Goal: Find contact information: Find contact information

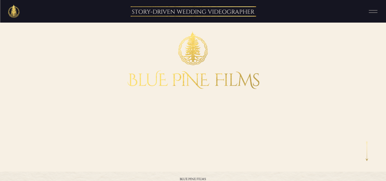
scroll to position [20, 0]
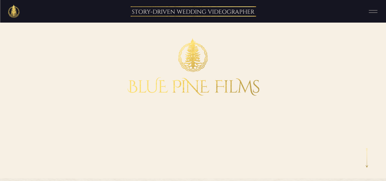
click at [372, 11] on icon at bounding box center [372, 11] width 15 height 11
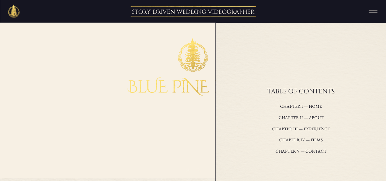
click at [236, 59] on div at bounding box center [301, 122] width 171 height 198
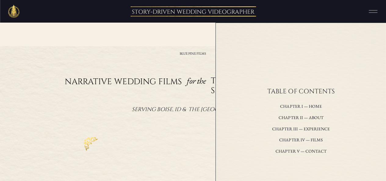
scroll to position [153, 0]
click at [376, 14] on icon at bounding box center [372, 11] width 15 height 11
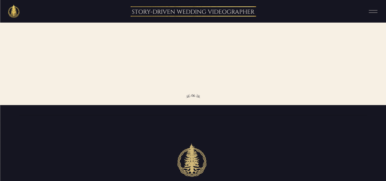
scroll to position [1319, 0]
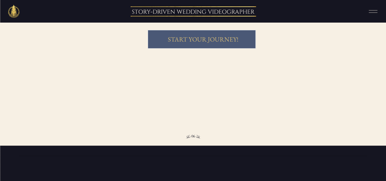
click at [209, 41] on h3 "start Your Journey!" at bounding box center [203, 39] width 85 height 8
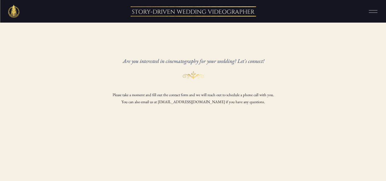
scroll to position [41, 0]
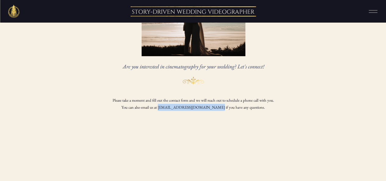
drag, startPoint x: 168, startPoint y: 108, endPoint x: 214, endPoint y: 107, distance: 45.8
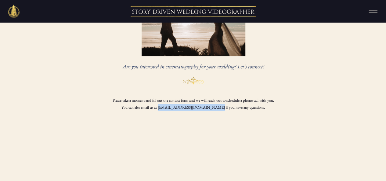
click at [214, 107] on p "Please take a moment and fill out the contact form and we will reach out to sch…" at bounding box center [193, 106] width 199 height 18
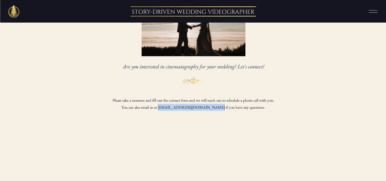
copy p "[EMAIL_ADDRESS][DOMAIN_NAME]"
